Goal: Task Accomplishment & Management: Complete application form

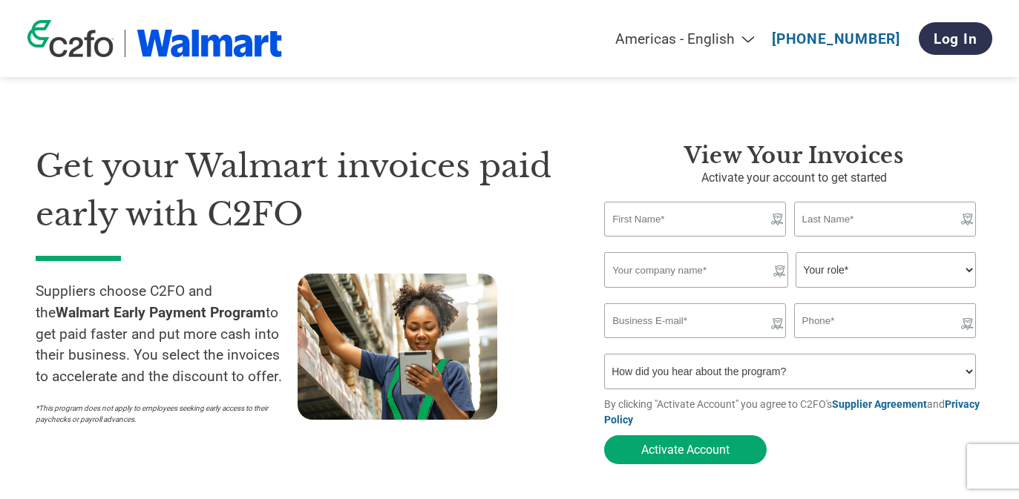
type input "[PERSON_NAME][EMAIL_ADDRESS][PERSON_NAME][PERSON_NAME][DOMAIN_NAME]"
type input "[PHONE_NUMBER]"
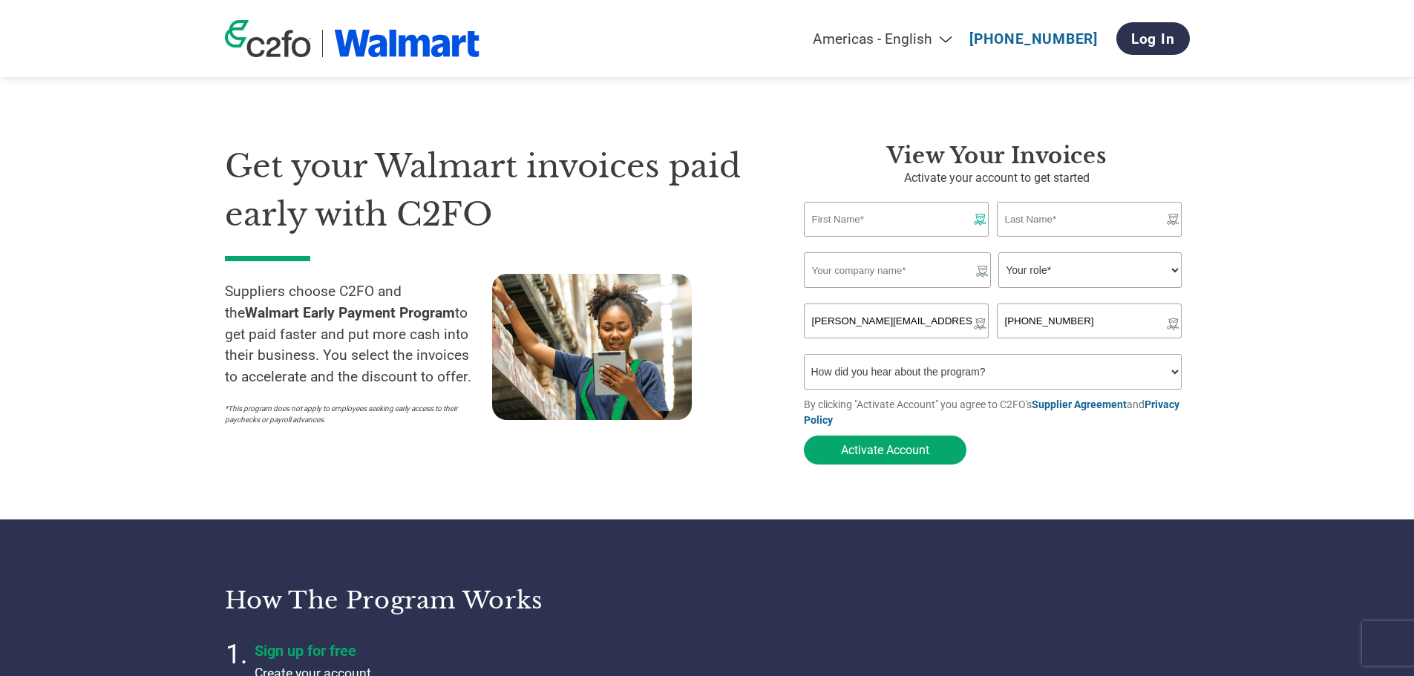
click at [838, 227] on input "text" at bounding box center [897, 219] width 186 height 35
type input "Peter"
type input "Borsuk"
type input "pbor8@yahoo.com"
type input "5713339585"
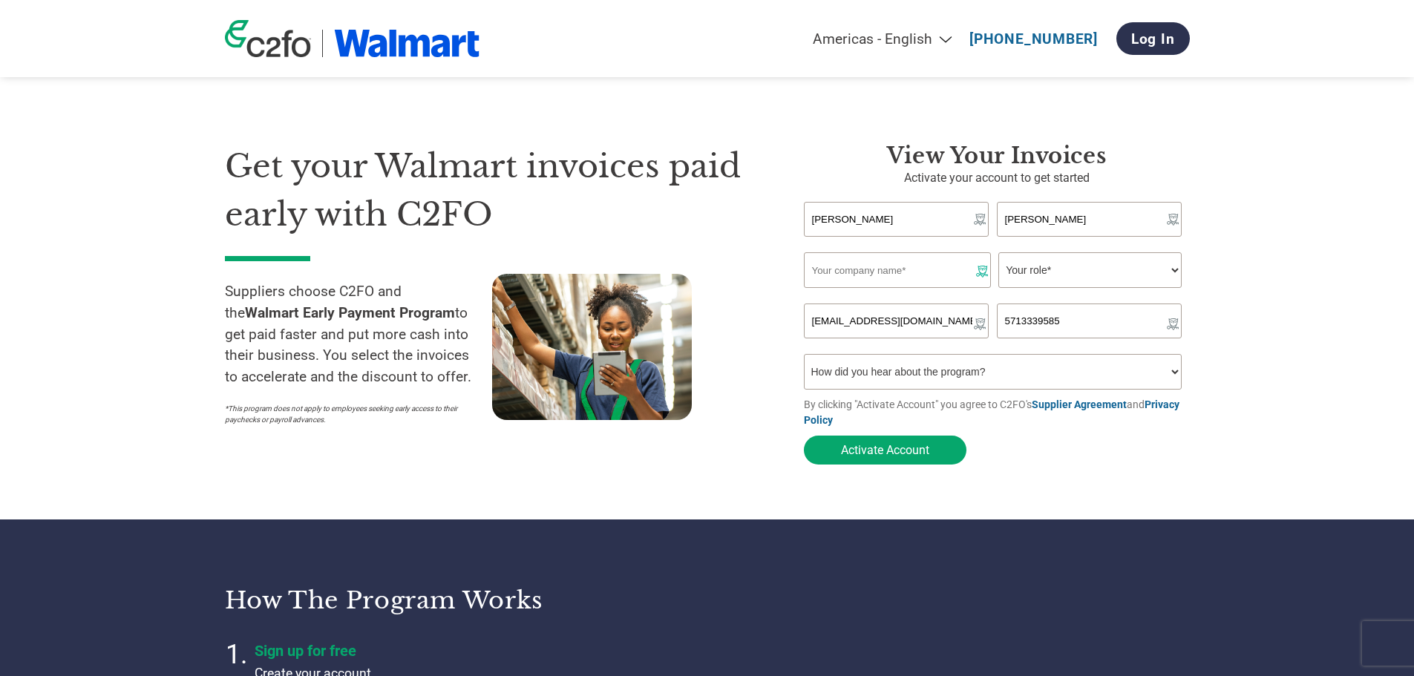
click at [845, 273] on input "text" at bounding box center [897, 270] width 187 height 36
type input "RhinoSyatems, Inc."
click at [1050, 263] on select "Your role* CFO Controller Credit Manager Finance Director Treasurer CEO Preside…" at bounding box center [1089, 270] width 183 height 36
select select "CFO"
click at [998, 254] on select "Your role* CFO Controller Credit Manager Finance Director Treasurer CEO Preside…" at bounding box center [1089, 270] width 183 height 36
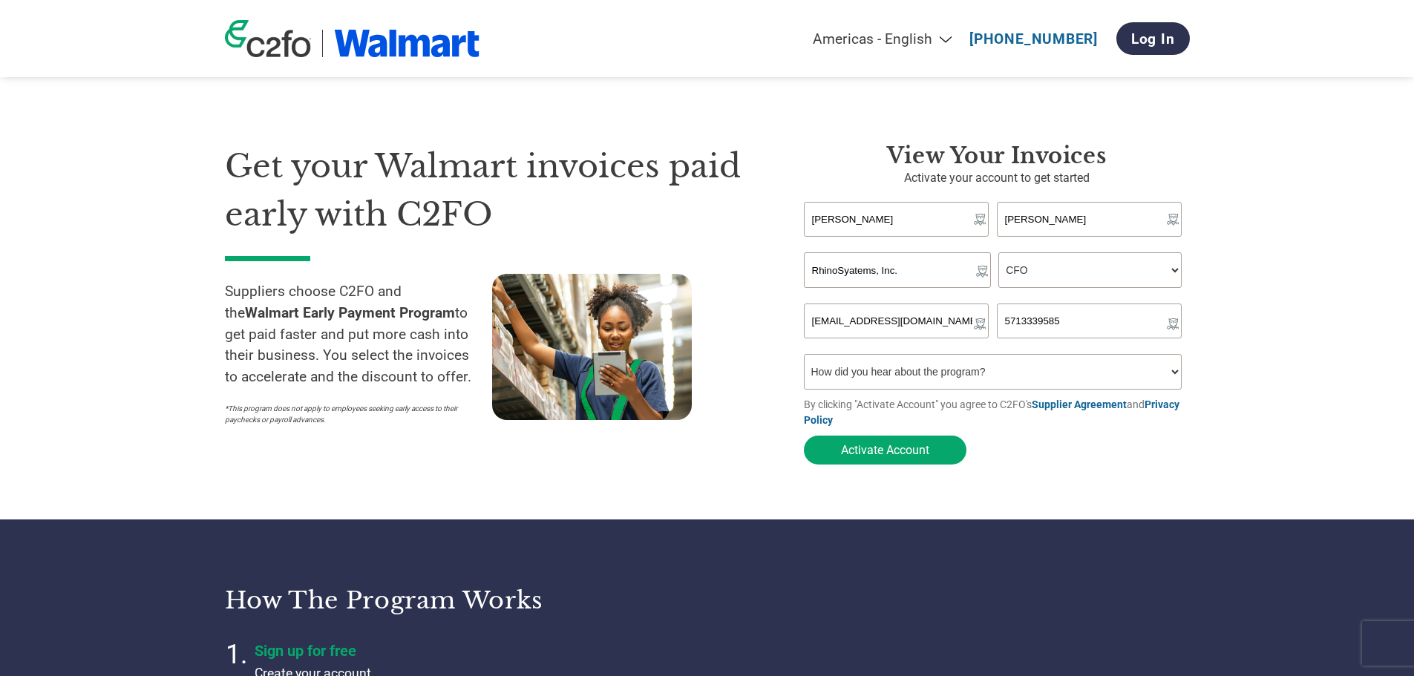
click at [890, 381] on select "How did you hear about the program? Received a letter Email Social Media Online…" at bounding box center [993, 372] width 378 height 36
select select "Received a Letter"
click at [804, 358] on select "How did you hear about the program? Received a letter Email Social Media Online…" at bounding box center [993, 372] width 378 height 36
click at [853, 452] on button "Activate Account" at bounding box center [885, 450] width 163 height 29
type input "[PERSON_NAME][EMAIL_ADDRESS][PERSON_NAME][PERSON_NAME][DOMAIN_NAME]"
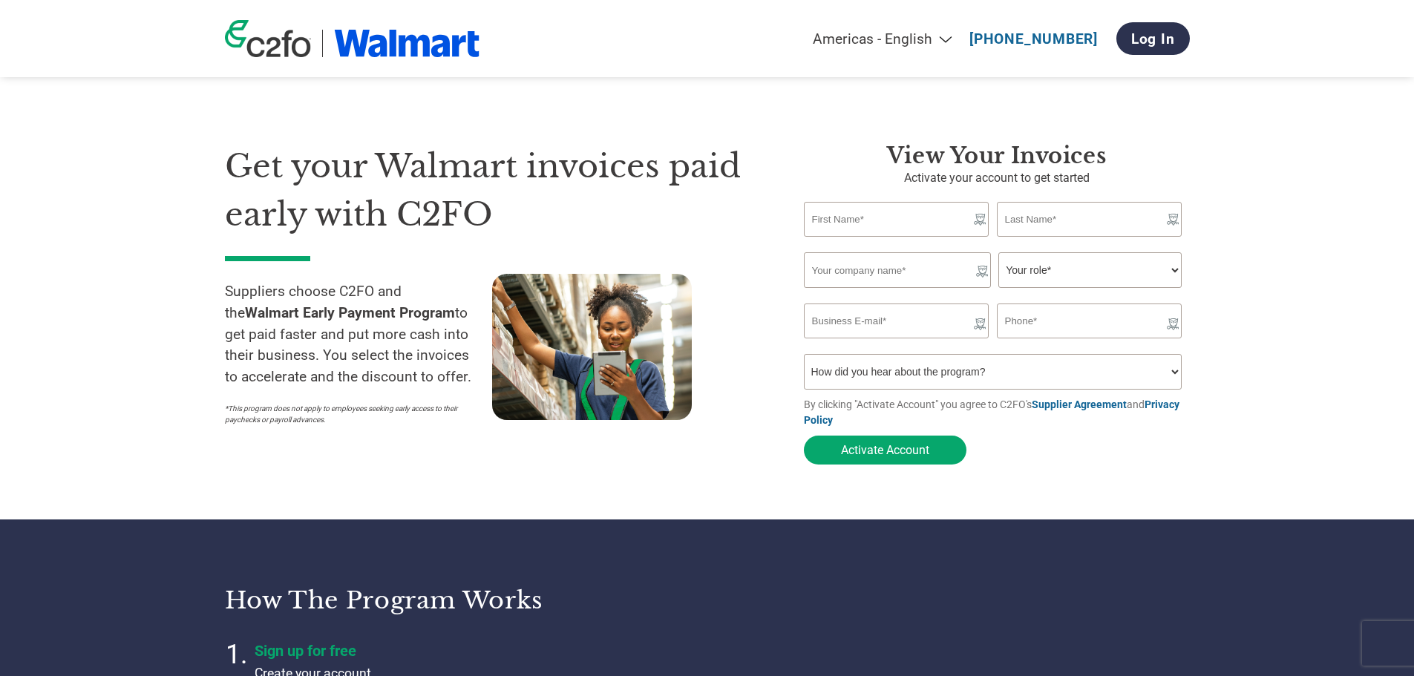
type input "[PHONE_NUMBER]"
type input "[PERSON_NAME][EMAIL_ADDRESS][PERSON_NAME][PERSON_NAME][DOMAIN_NAME]"
type input "[PHONE_NUMBER]"
click at [1148, 26] on link "Log In" at bounding box center [1152, 38] width 73 height 33
